Goal: Check status

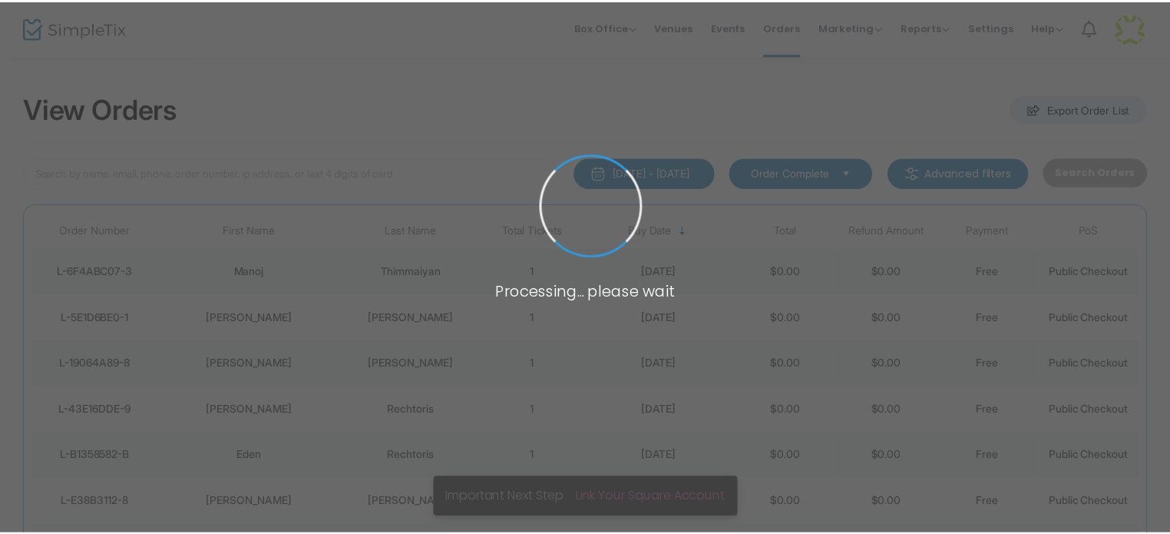
scroll to position [5, 0]
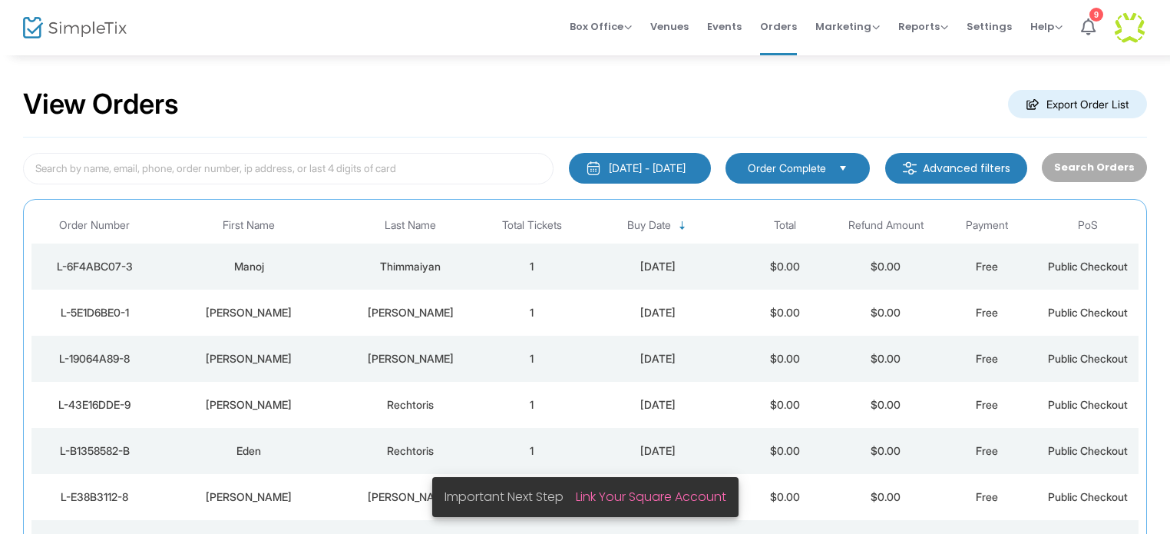
click at [287, 79] on div "View Orders Export Order List" at bounding box center [585, 104] width 1124 height 65
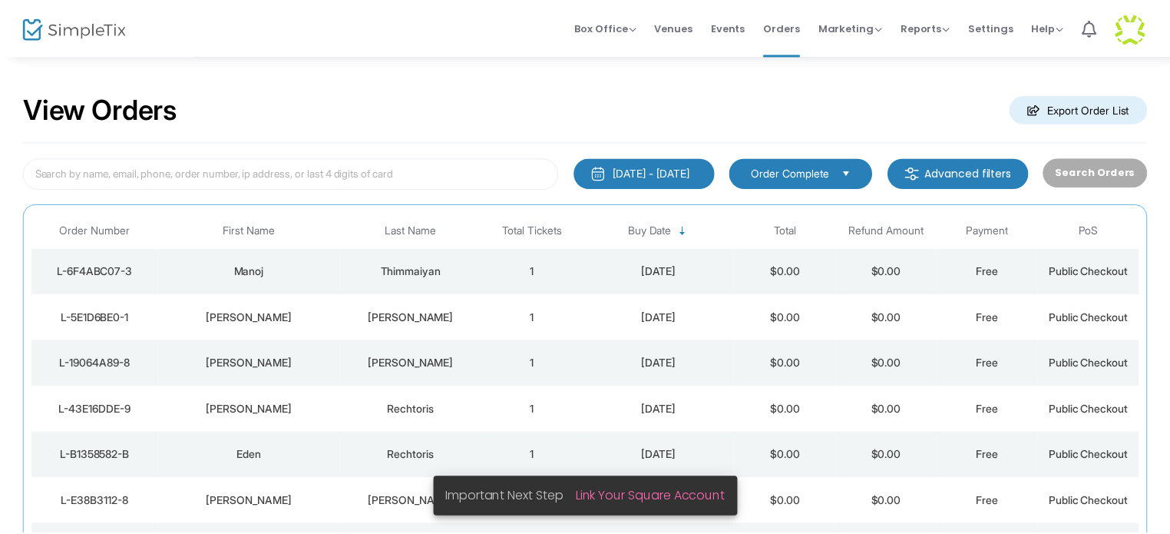
scroll to position [5, 0]
